Goal: Register for event/course

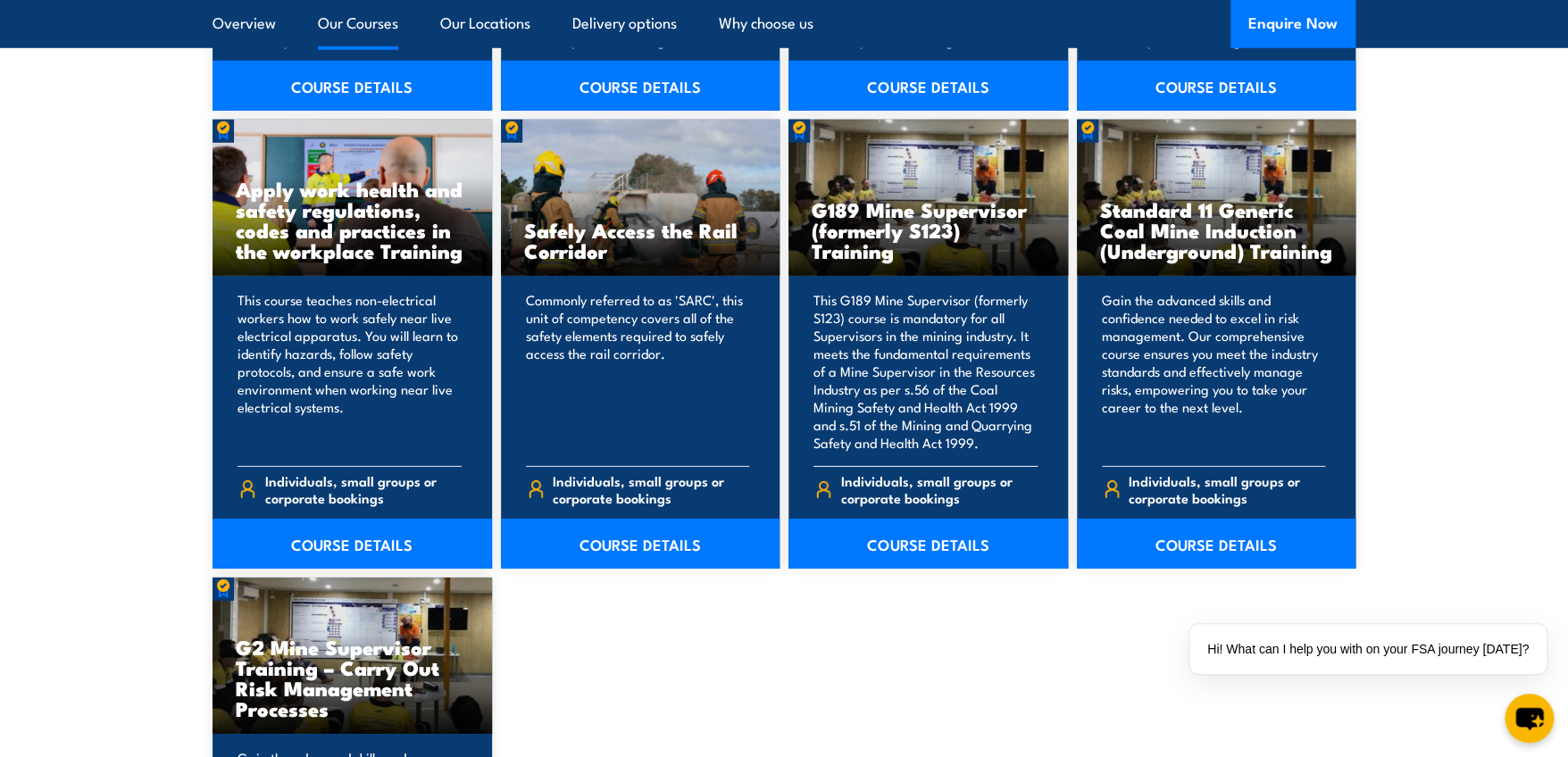
scroll to position [2678, 0]
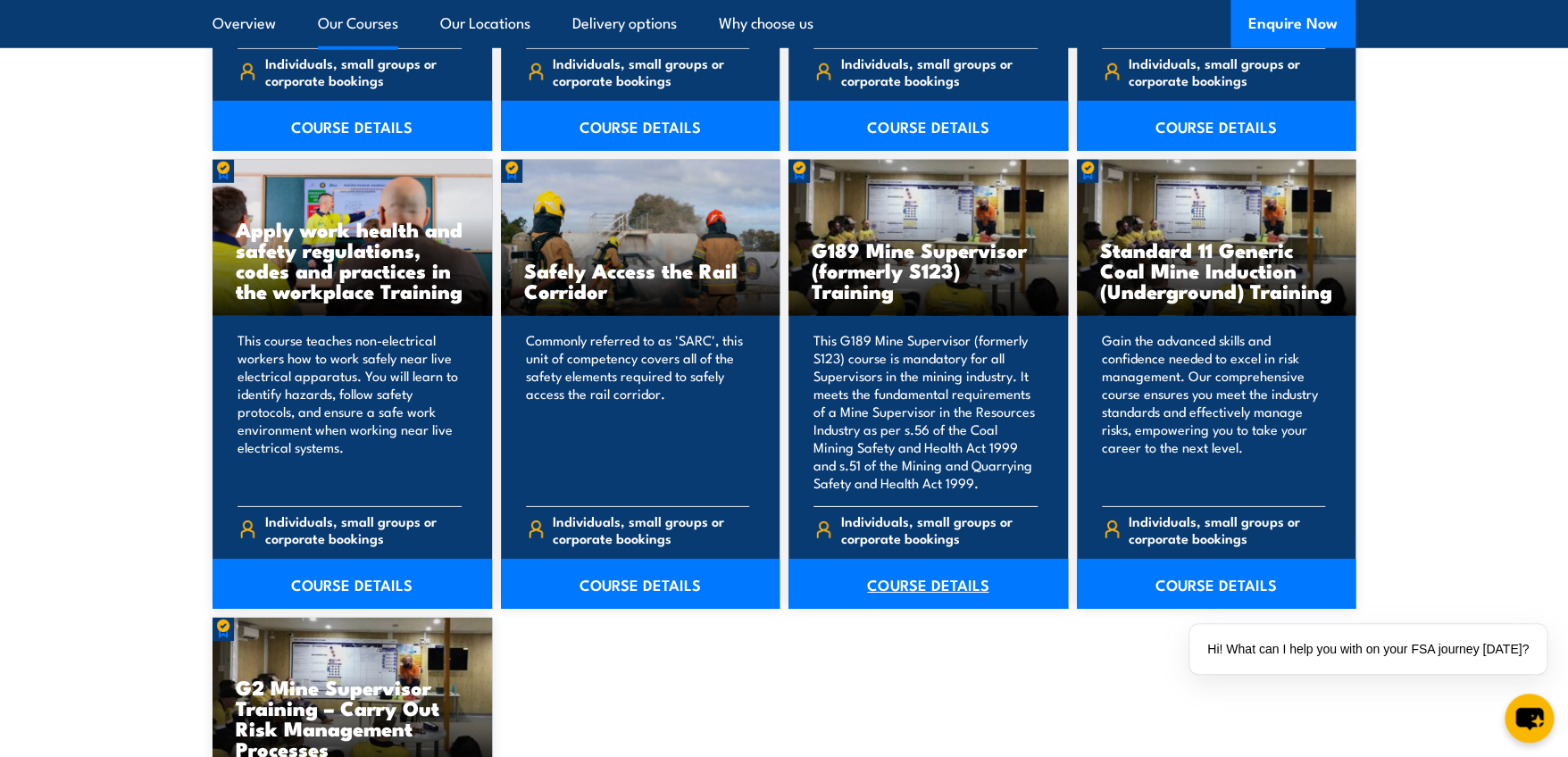
click at [893, 578] on link "COURSE DETAILS" at bounding box center [927, 584] width 279 height 50
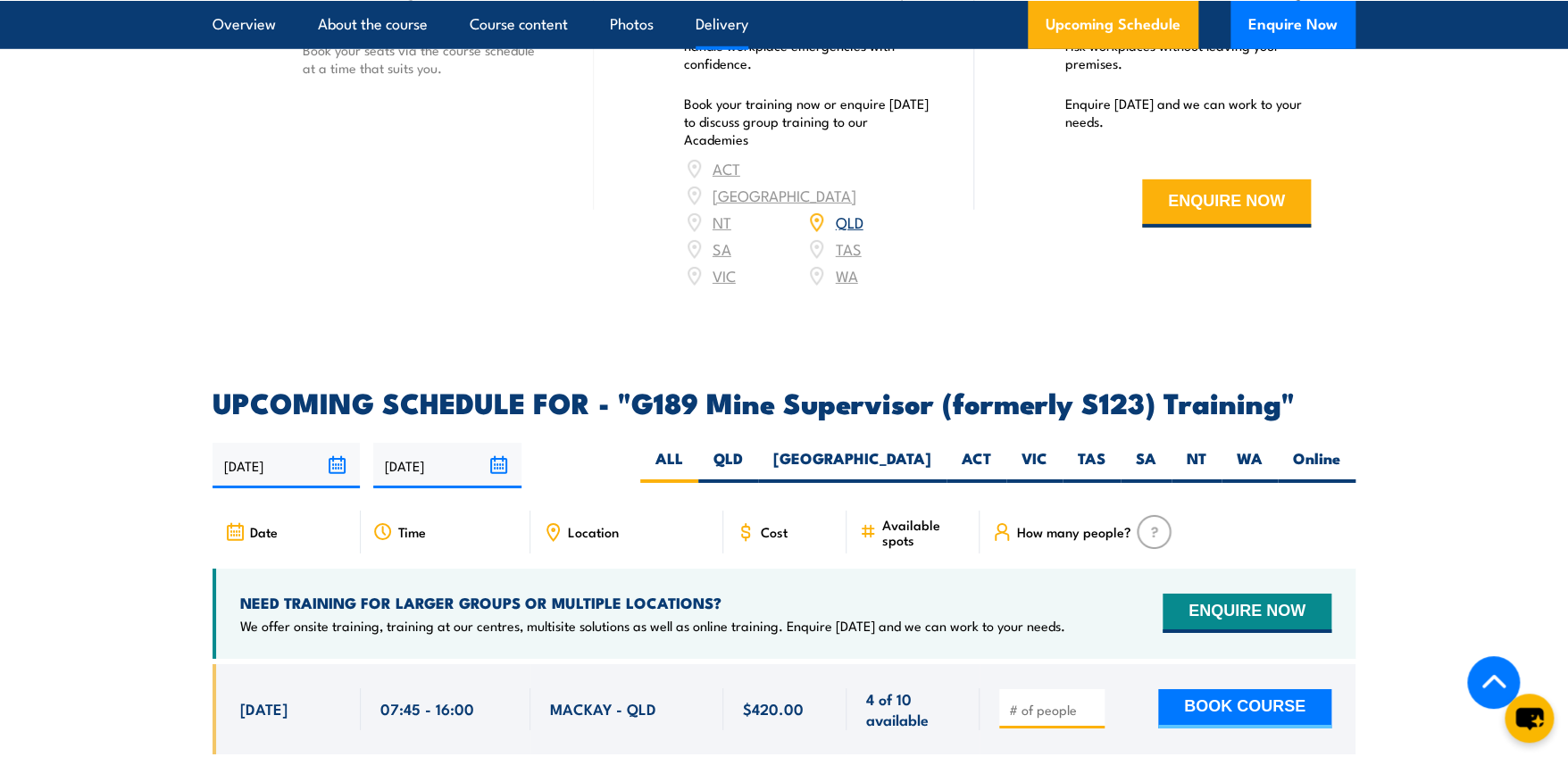
scroll to position [2856, 0]
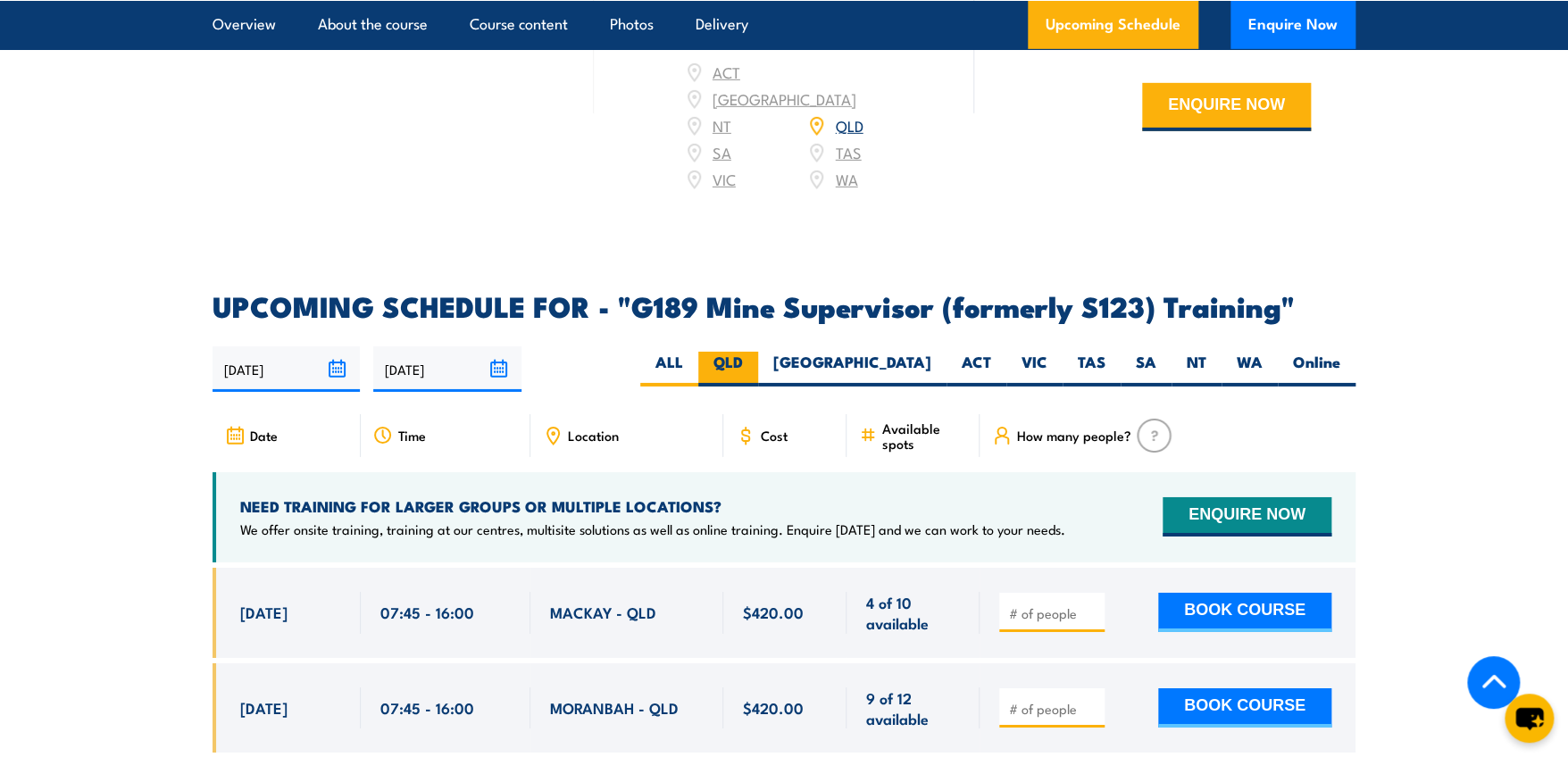
click at [758, 352] on label "QLD" at bounding box center [728, 369] width 60 height 35
click at [754, 352] on input "QLD" at bounding box center [749, 358] width 12 height 12
radio input "true"
